Goal: Task Accomplishment & Management: Use online tool/utility

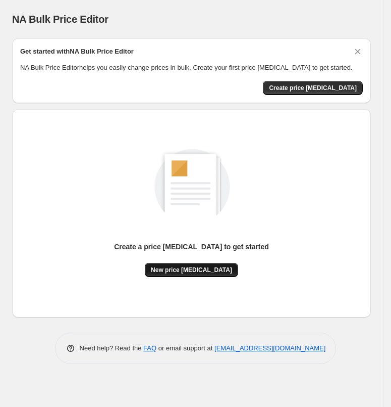
click at [191, 268] on span "New price [MEDICAL_DATA]" at bounding box center [191, 270] width 81 height 8
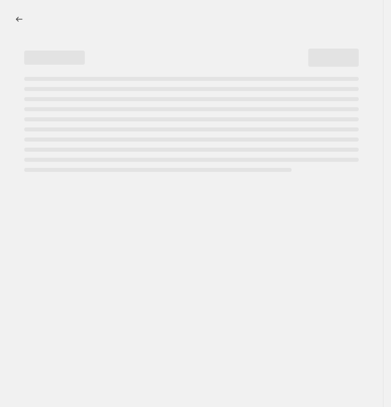
select select "percentage"
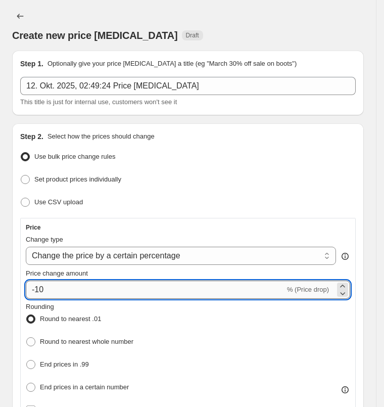
click at [59, 280] on input "-10" at bounding box center [155, 289] width 259 height 18
type input "-1"
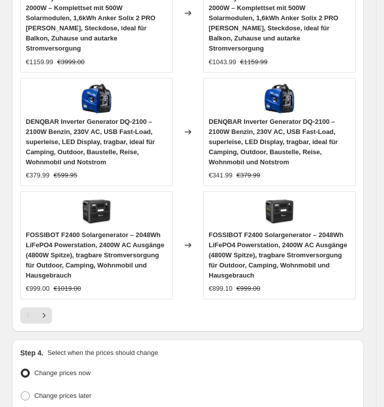
scroll to position [1115, 0]
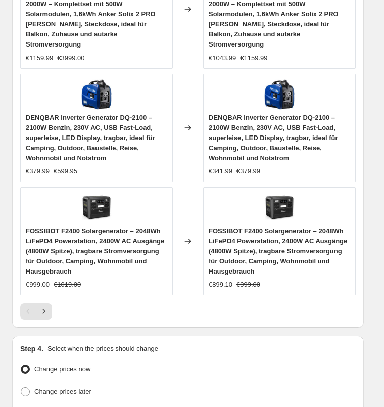
type input "-35"
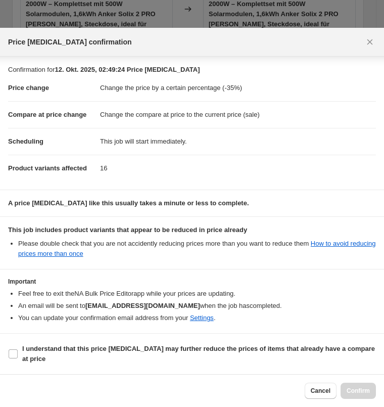
scroll to position [20, 0]
click at [154, 344] on b "I understand that this price [MEDICAL_DATA] may further reduce the prices of it…" at bounding box center [198, 353] width 353 height 18
click at [18, 349] on input "I understand that this price [MEDICAL_DATA] may further reduce the prices of it…" at bounding box center [13, 353] width 9 height 9
checkbox input "true"
click at [340, 382] on button "Confirm" at bounding box center [357, 390] width 35 height 16
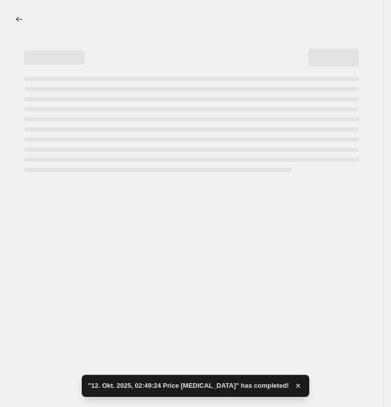
select select "percentage"
